Goal: Information Seeking & Learning: Learn about a topic

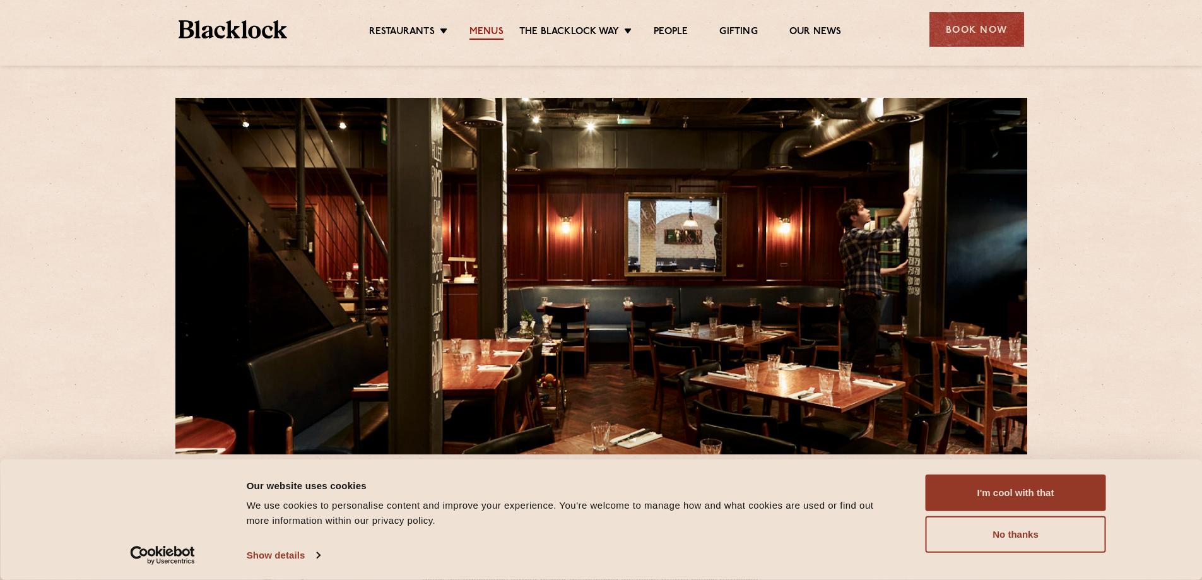
click at [486, 33] on link "Menus" at bounding box center [486, 33] width 34 height 14
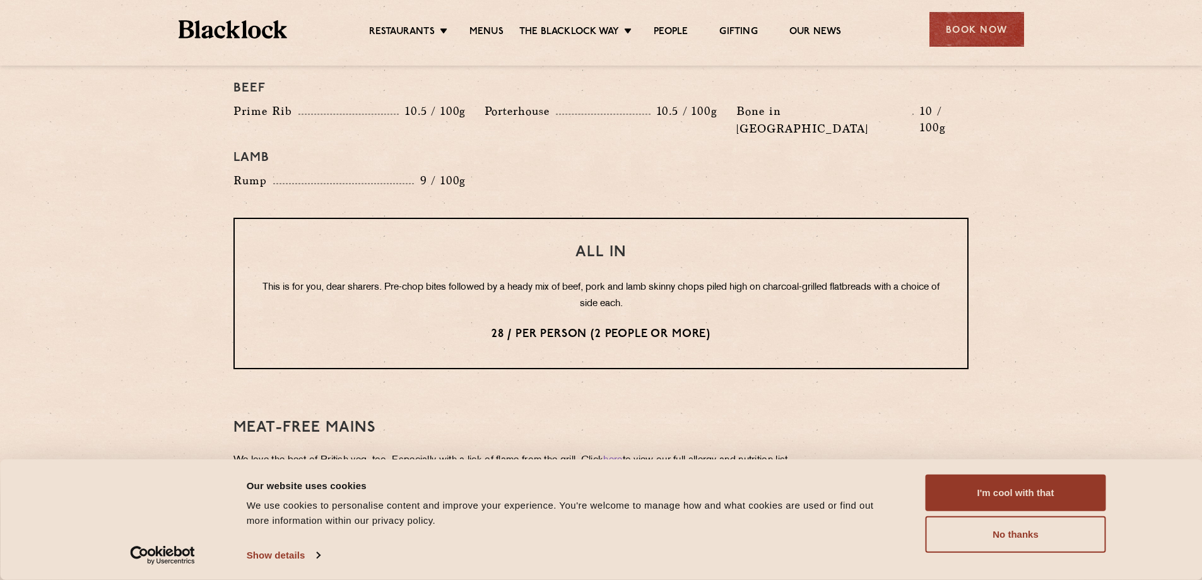
scroll to position [1451, 0]
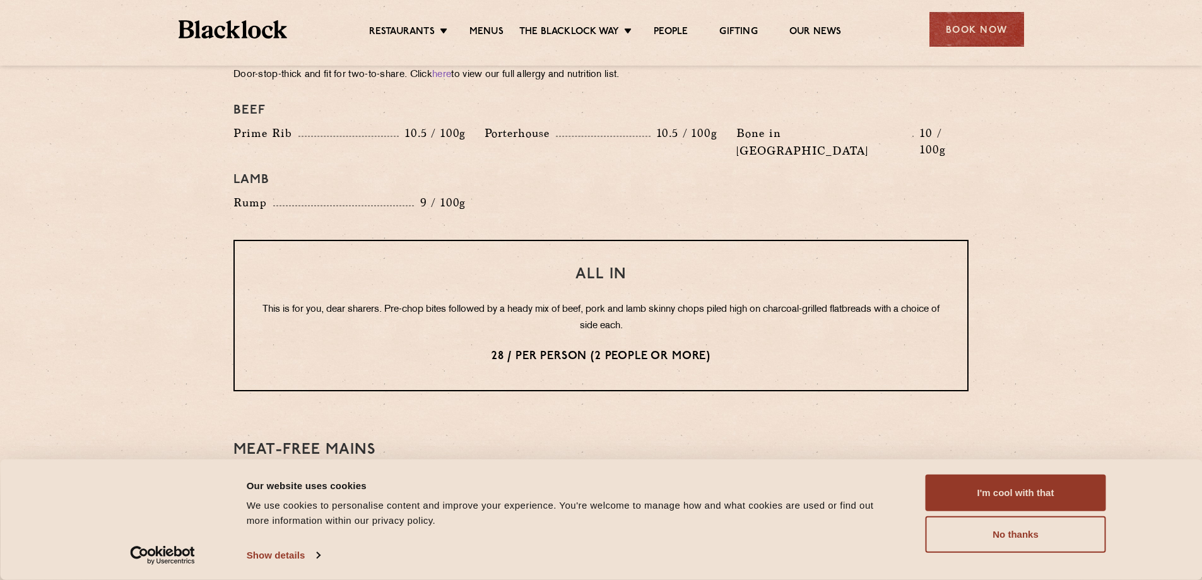
click at [1094, 386] on section "Pre Chop Bites Blacklock Potted Meats & Kimchi 2 Egg & Anchovy 2 Cheese & Pickl…" at bounding box center [601, 91] width 1202 height 1816
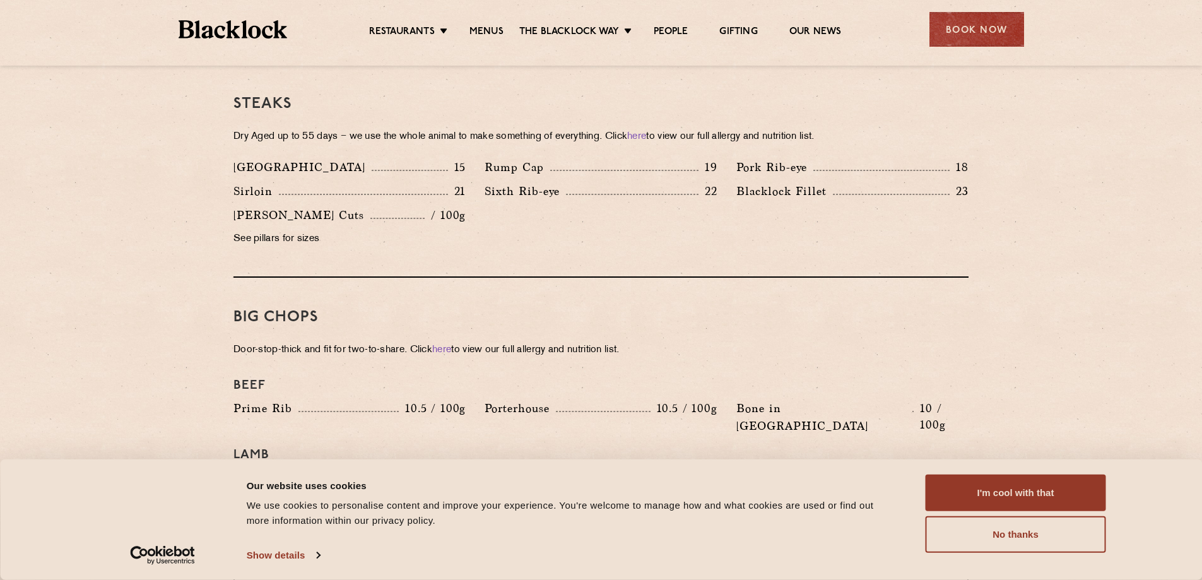
scroll to position [1262, 0]
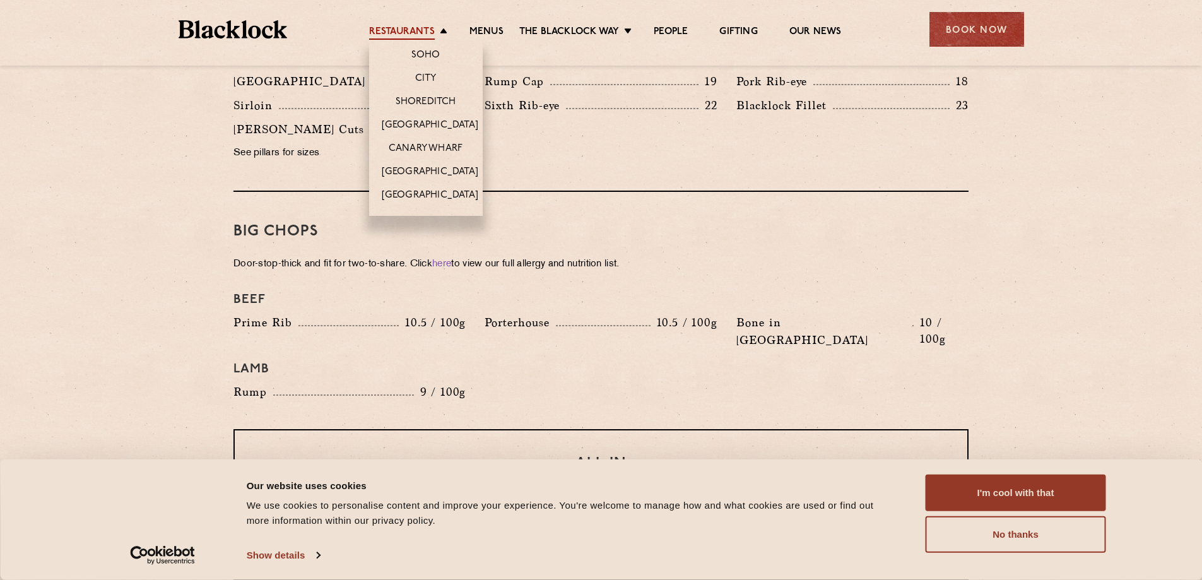
click at [382, 33] on link "Restaurants" at bounding box center [402, 33] width 66 height 14
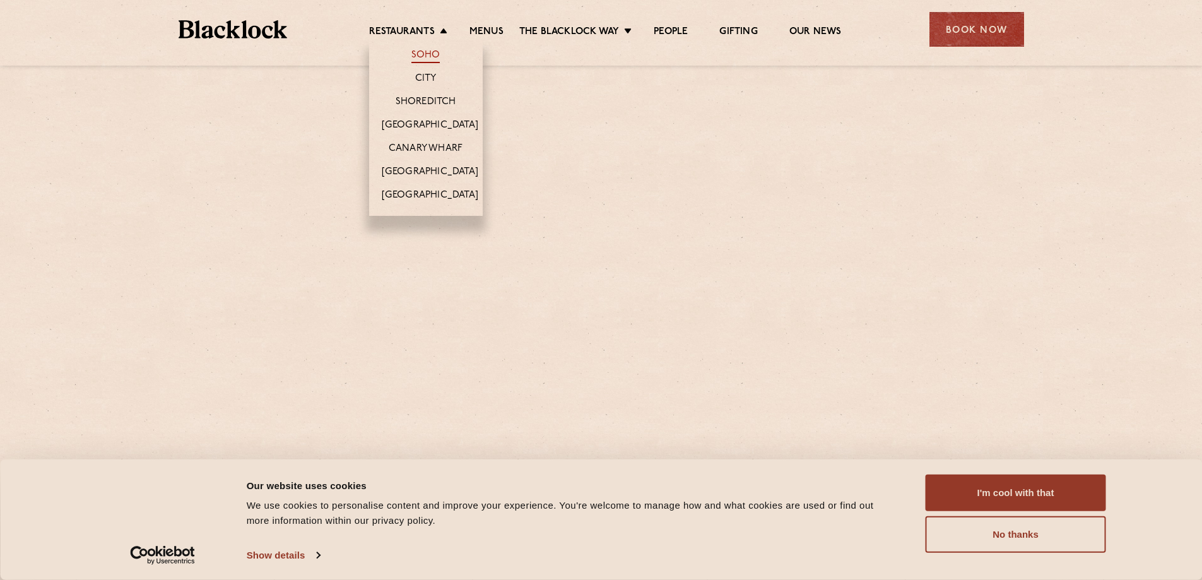
click at [427, 51] on link "Soho" at bounding box center [425, 56] width 29 height 14
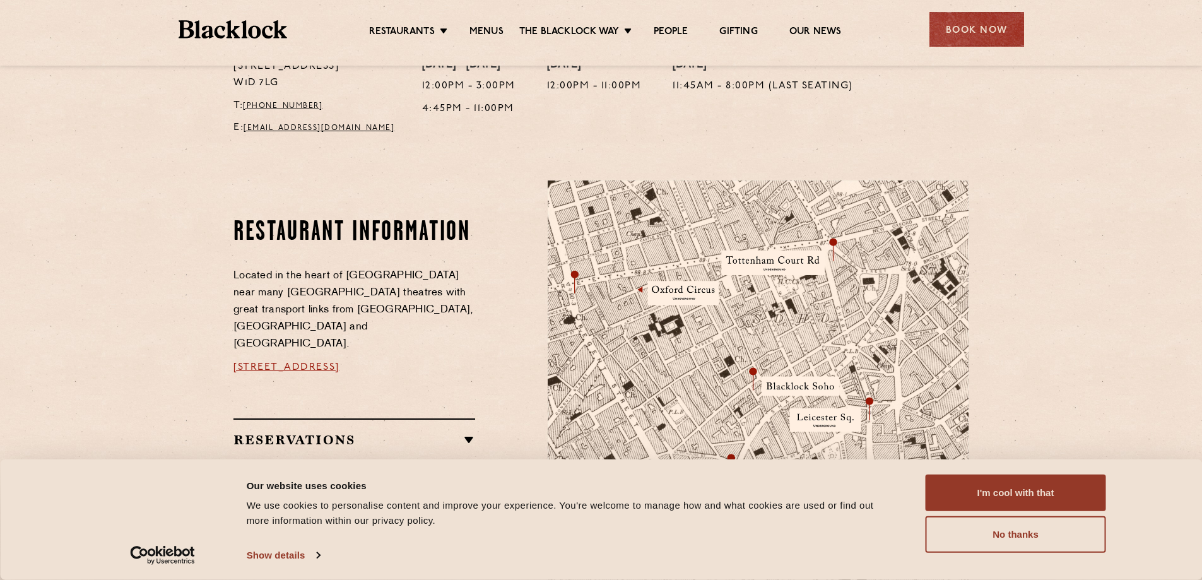
scroll to position [568, 0]
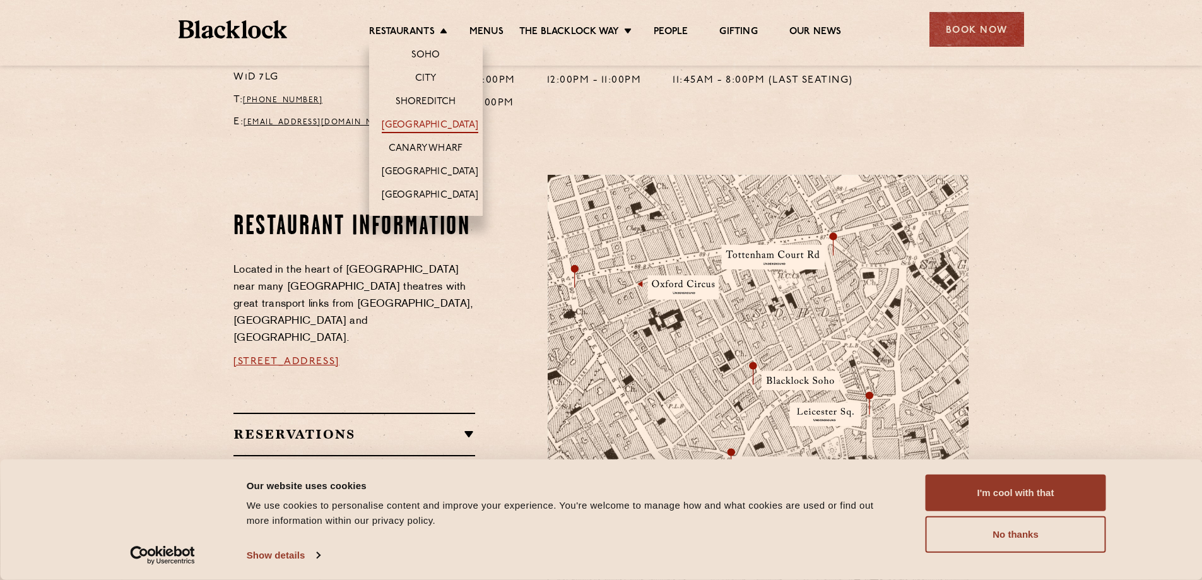
click at [425, 126] on link "[GEOGRAPHIC_DATA]" at bounding box center [430, 126] width 97 height 14
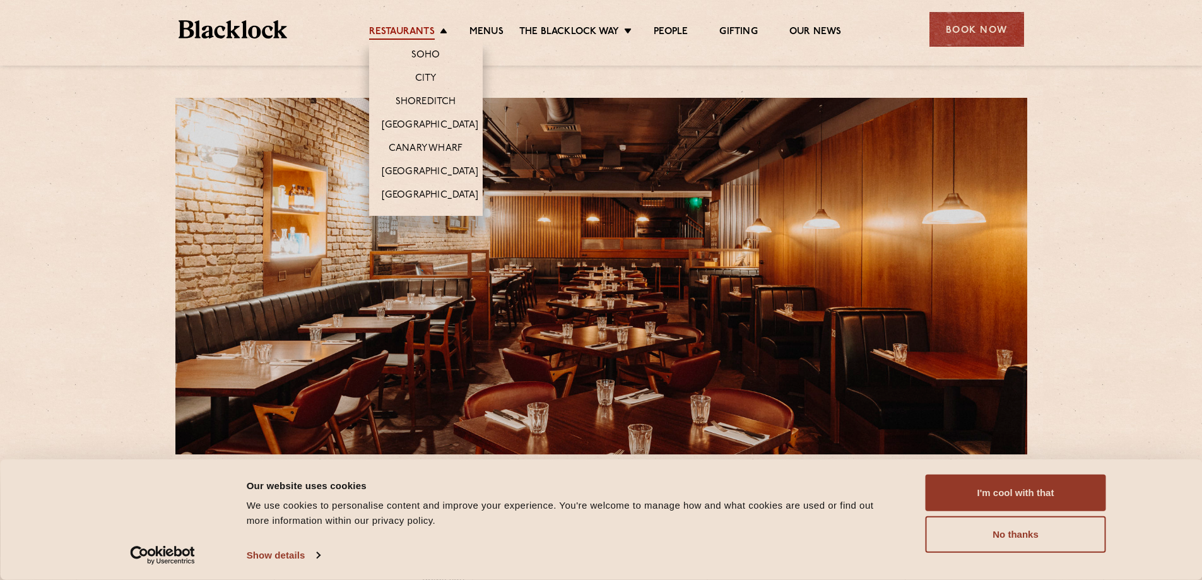
click at [403, 37] on link "Restaurants" at bounding box center [402, 33] width 66 height 14
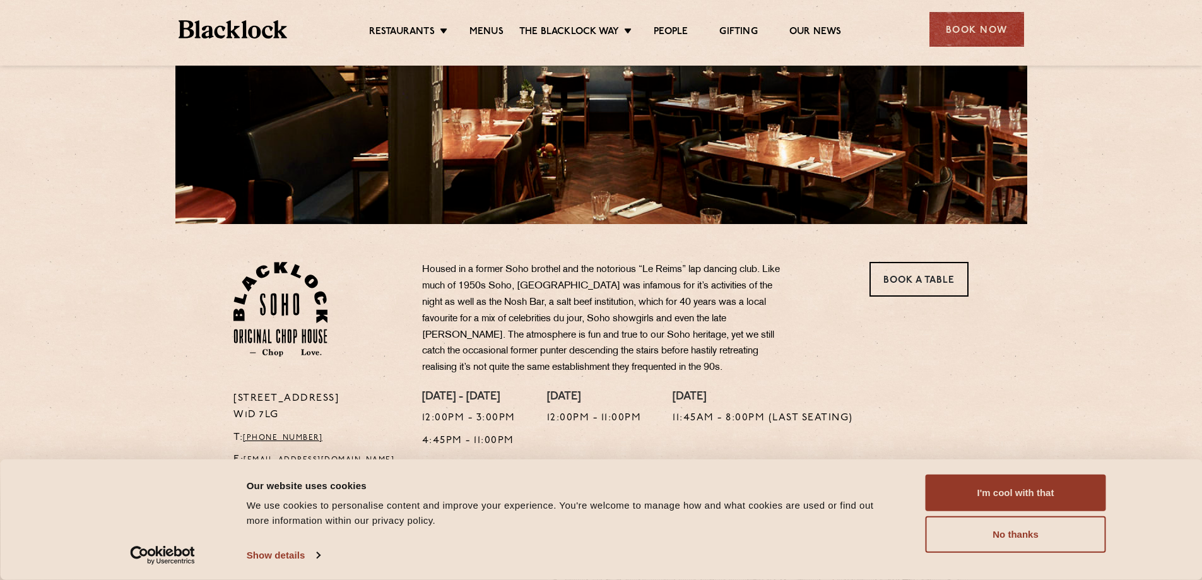
scroll to position [252, 0]
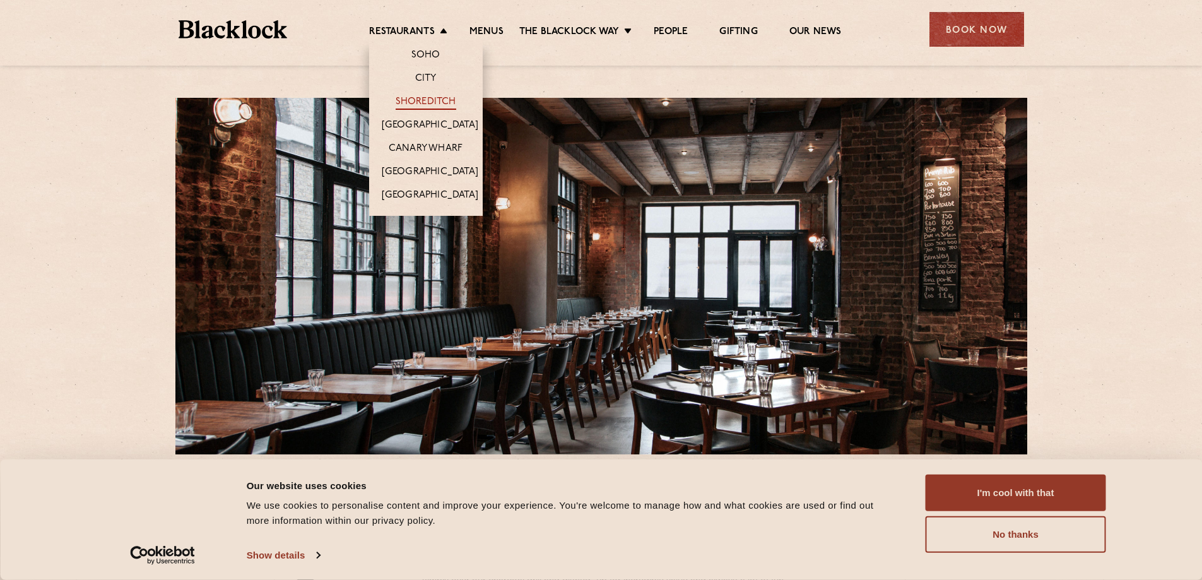
click at [429, 100] on link "Shoreditch" at bounding box center [426, 103] width 61 height 14
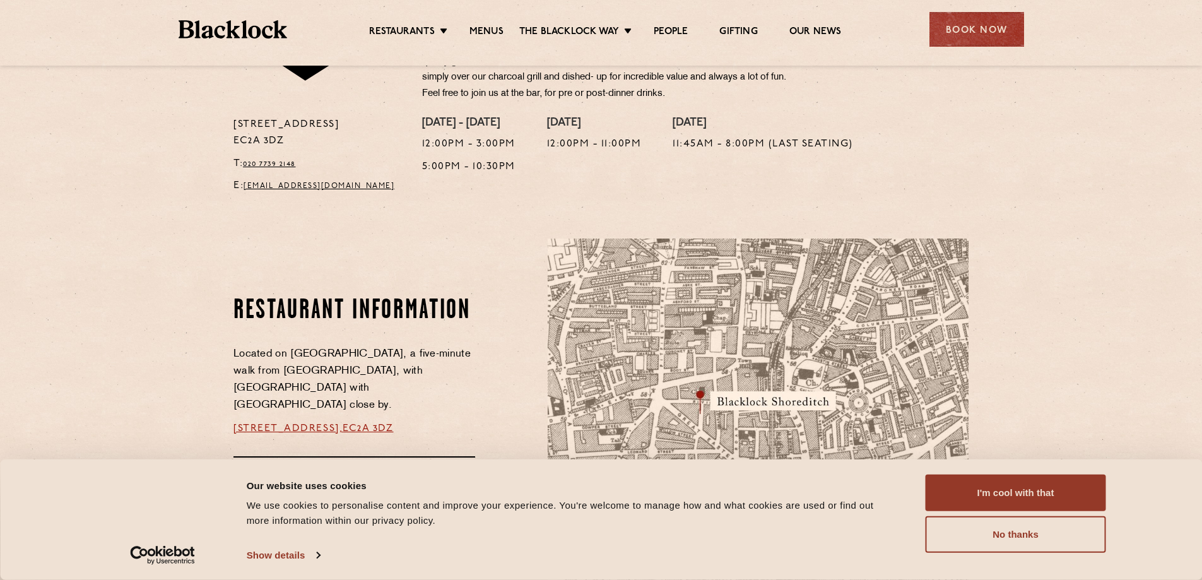
scroll to position [189, 0]
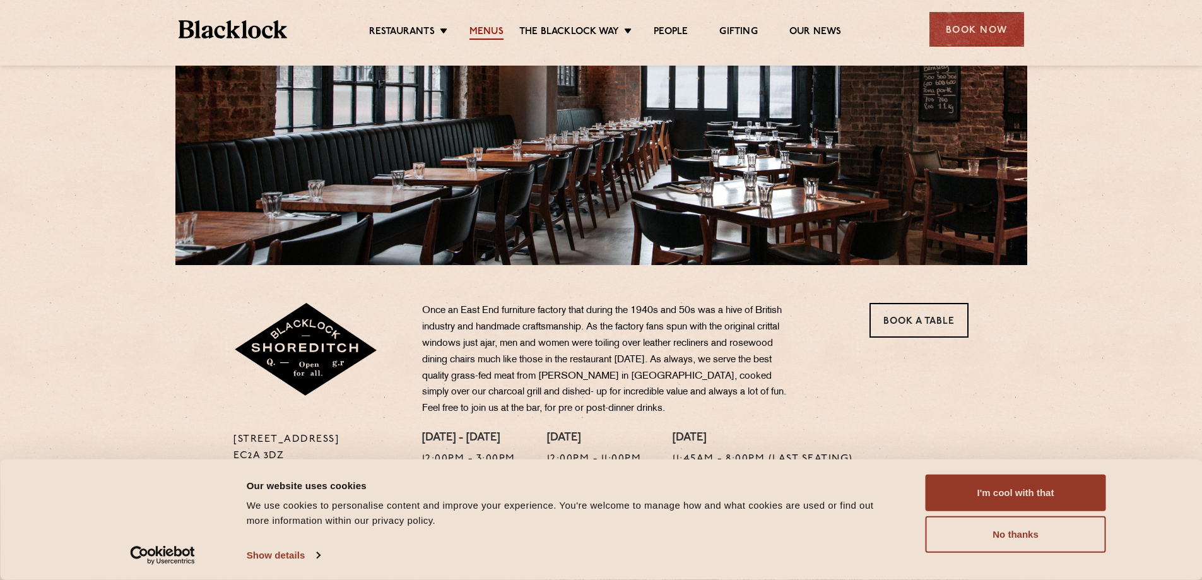
click at [485, 34] on link "Menus" at bounding box center [486, 33] width 34 height 14
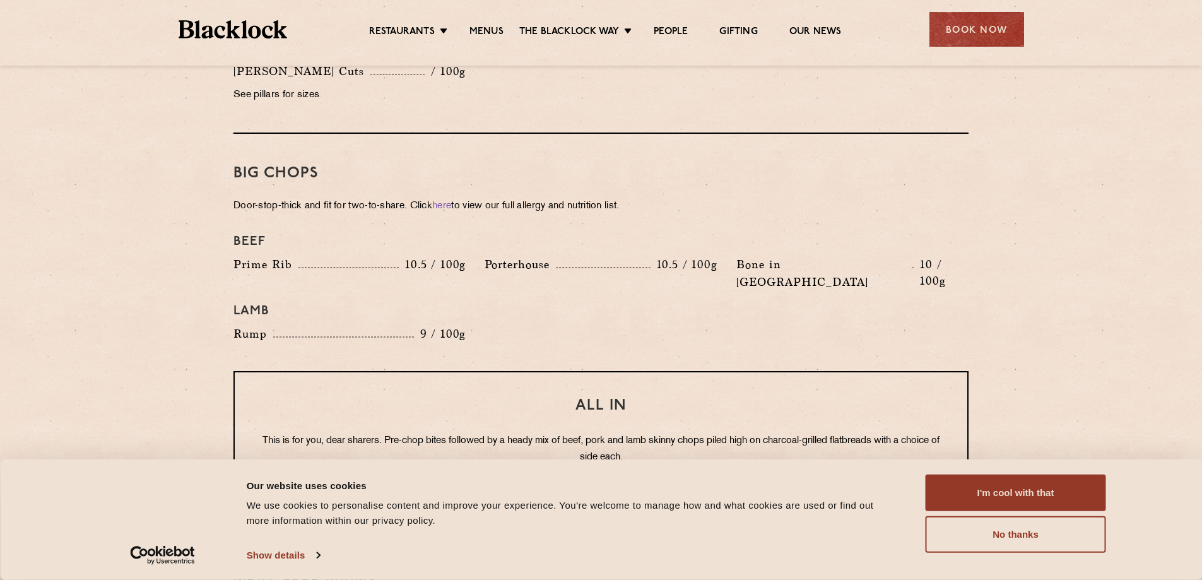
scroll to position [1325, 0]
